Goal: Information Seeking & Learning: Check status

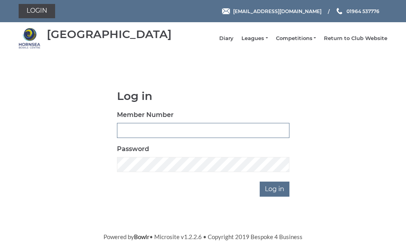
click at [136, 135] on input "Member Number" at bounding box center [203, 130] width 173 height 15
type input "0482"
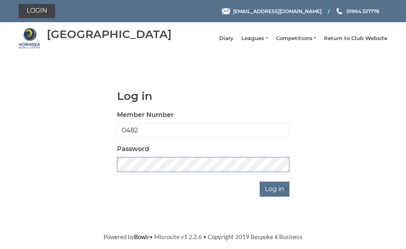
scroll to position [114, 0]
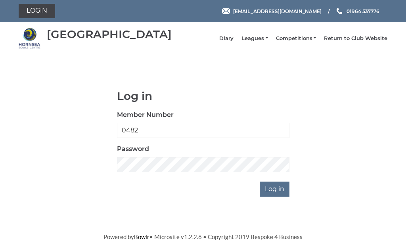
click at [287, 182] on input "Log in" at bounding box center [275, 189] width 30 height 15
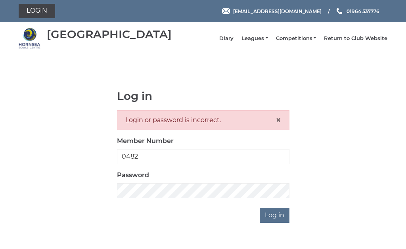
click at [263, 41] on link "Leagues" at bounding box center [255, 38] width 26 height 7
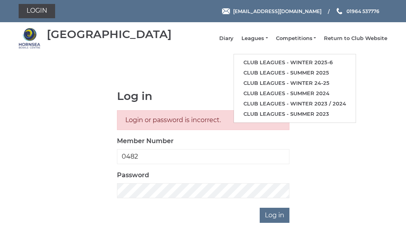
click at [321, 66] on link "Club leagues - Winter 2025-6" at bounding box center [295, 63] width 122 height 10
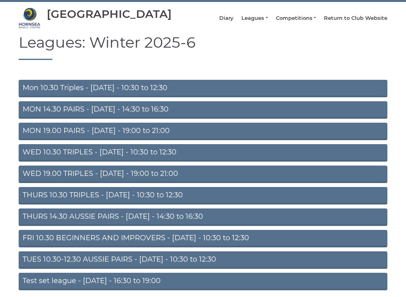
scroll to position [21, 0]
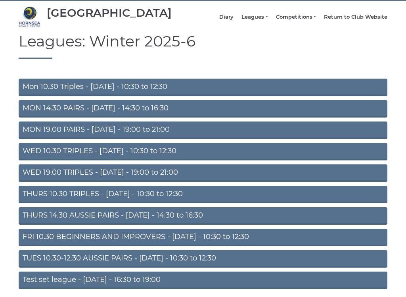
click at [123, 135] on link "MON 19.00 PAIRS - [DATE] - 19:00 to 21:00" at bounding box center [203, 129] width 369 height 17
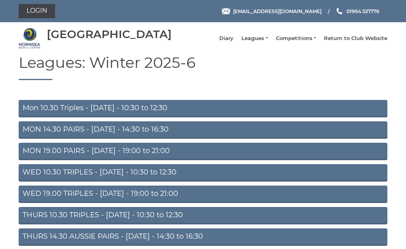
scroll to position [47, 0]
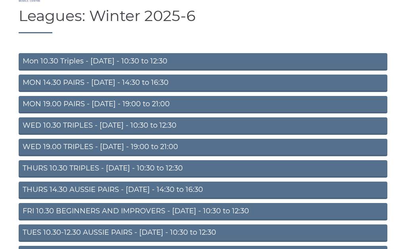
click at [154, 86] on link "MON 14.30 PAIRS - [DATE] - 14:30 to 16:30" at bounding box center [203, 83] width 369 height 17
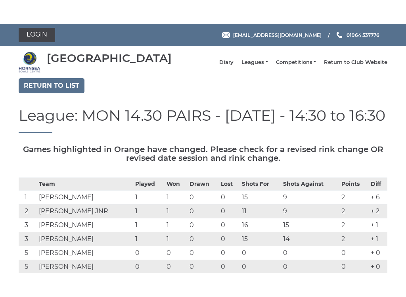
scroll to position [58, 0]
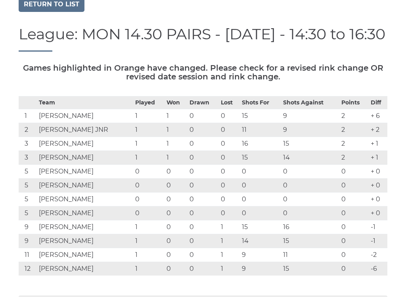
click at [49, 10] on link "Return to list" at bounding box center [52, 4] width 66 height 15
